Goal: Information Seeking & Learning: Learn about a topic

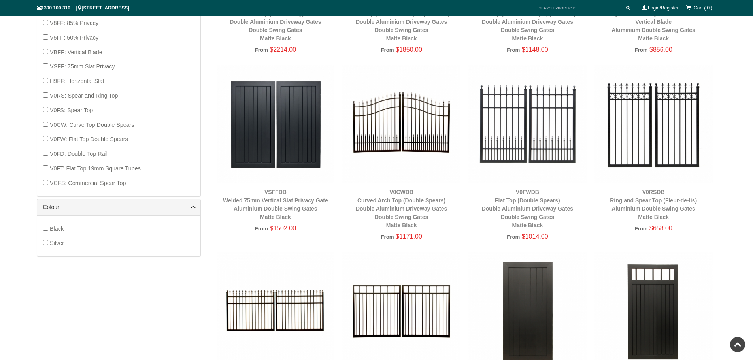
scroll to position [613, 0]
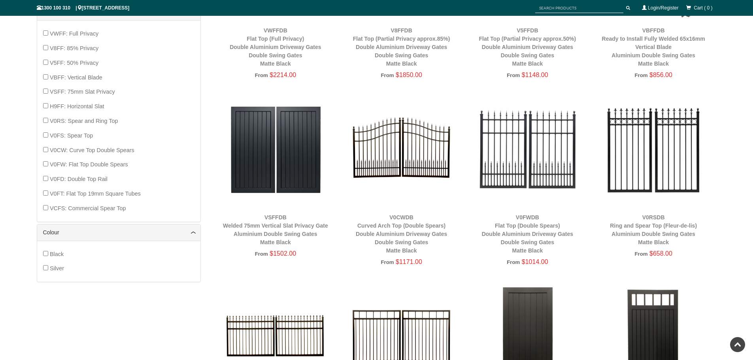
click at [68, 50] on span "V8FF: 85% Privacy" at bounding box center [74, 48] width 49 height 6
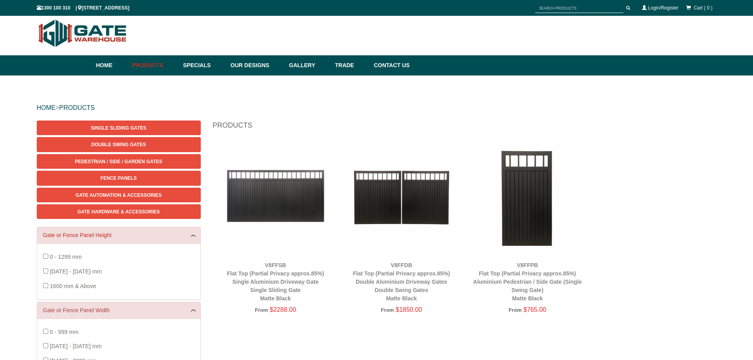
scroll to position [0, 0]
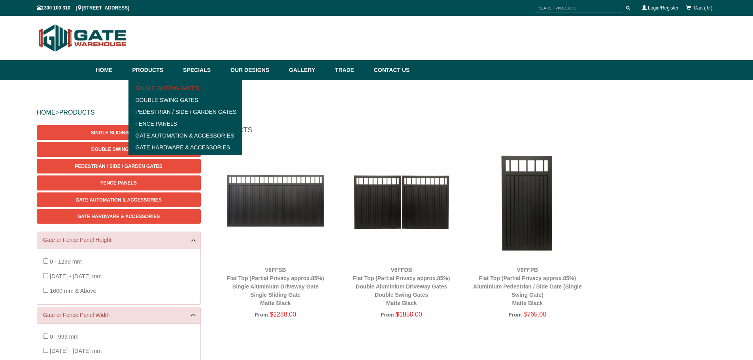
click at [160, 87] on link "Single Sliding Gates" at bounding box center [185, 88] width 109 height 12
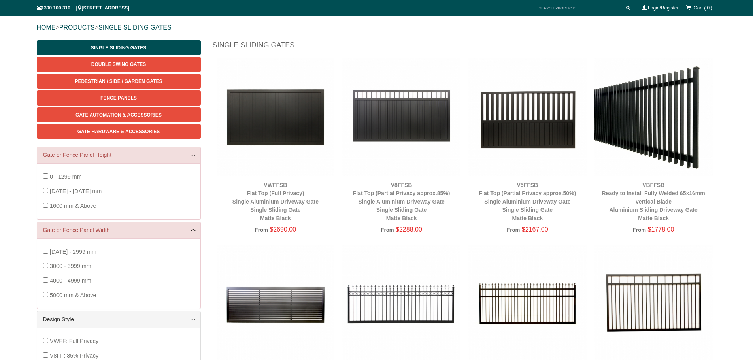
scroll to position [99, 0]
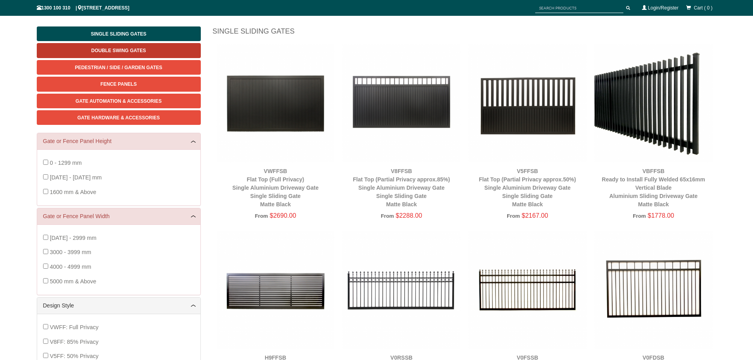
click at [135, 51] on span "Double Swing Gates" at bounding box center [118, 51] width 55 height 6
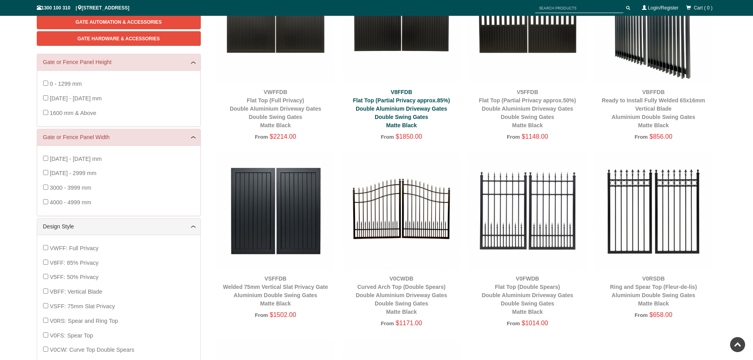
scroll to position [217, 0]
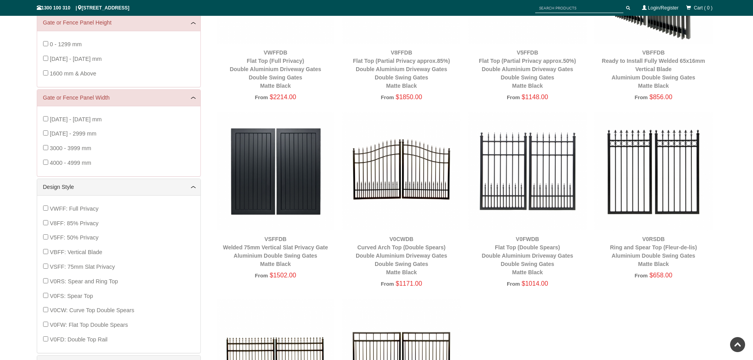
click at [86, 236] on span "V5FF: 50% Privacy" at bounding box center [74, 237] width 49 height 6
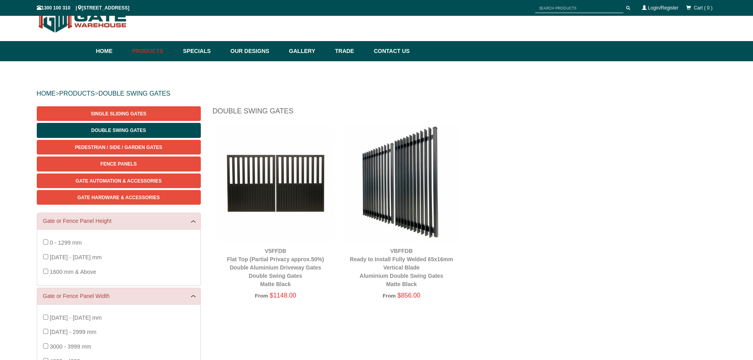
scroll to position [20, 0]
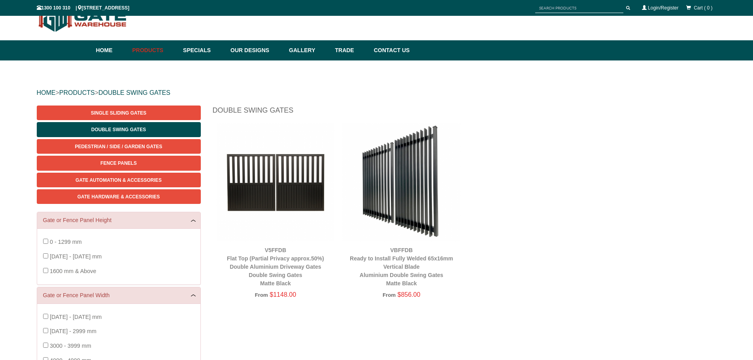
click at [404, 217] on img at bounding box center [401, 182] width 118 height 118
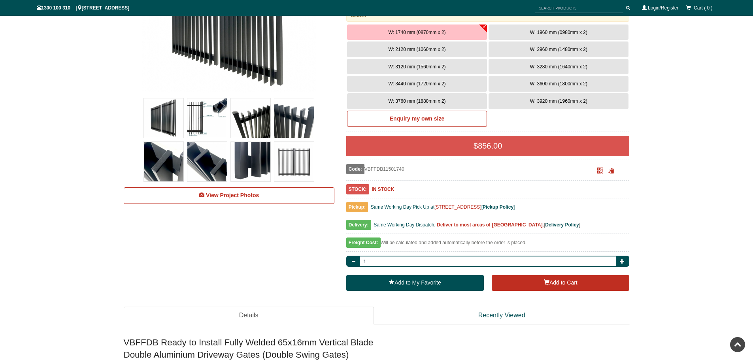
scroll to position [296, 0]
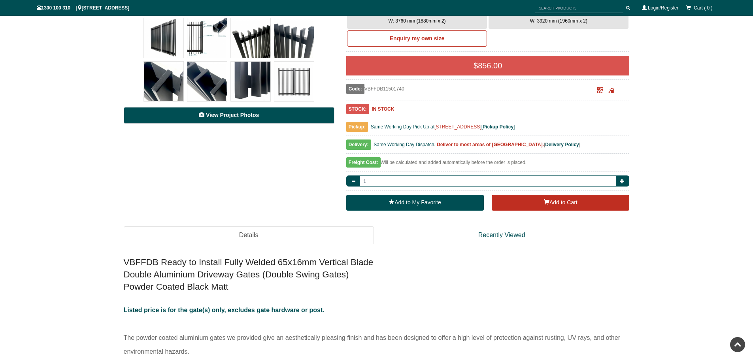
click at [240, 118] on link "View Project Photos" at bounding box center [229, 115] width 211 height 17
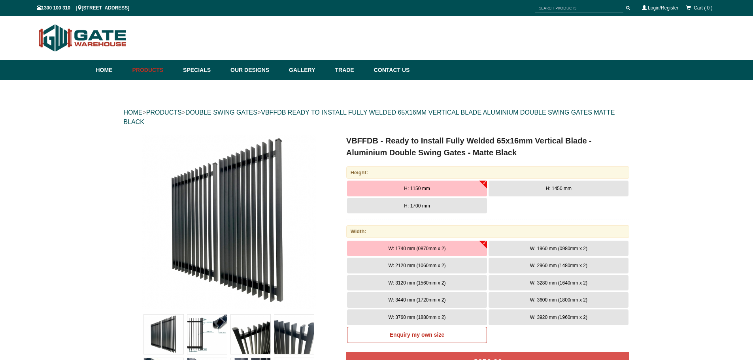
click at [89, 40] on img at bounding box center [83, 38] width 92 height 36
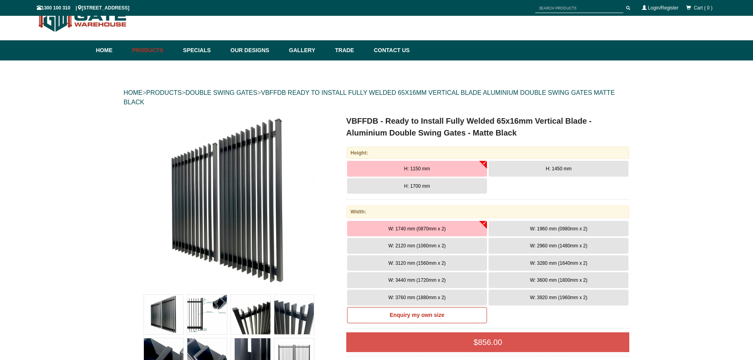
scroll to position [296, 0]
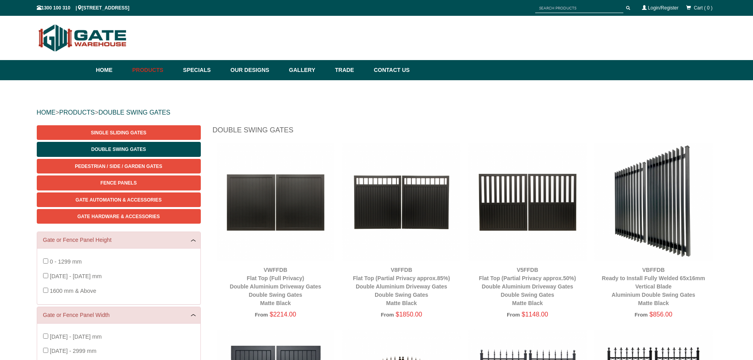
scroll to position [20, 0]
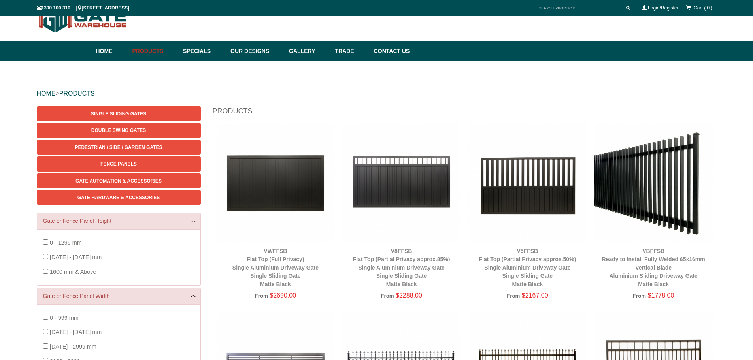
scroll to position [20, 0]
